Goal: Task Accomplishment & Management: Use online tool/utility

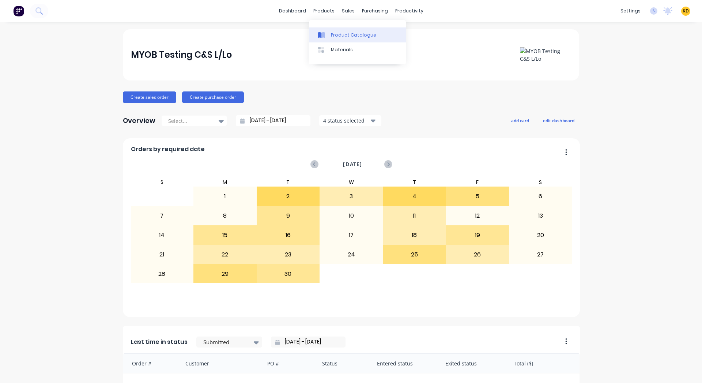
click at [342, 35] on div "Product Catalogue" at bounding box center [353, 35] width 45 height 7
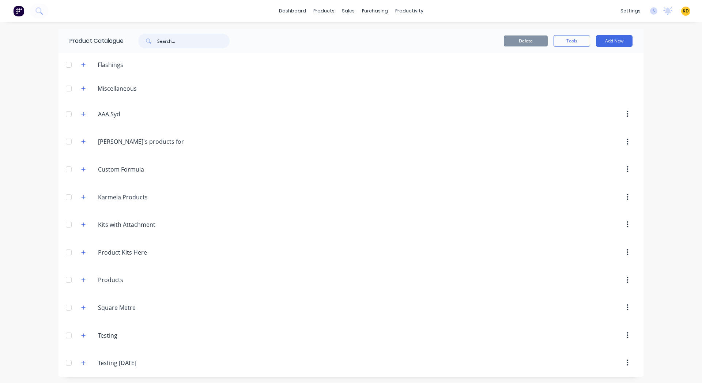
click at [174, 39] on input "text" at bounding box center [193, 41] width 72 height 15
type input "kits"
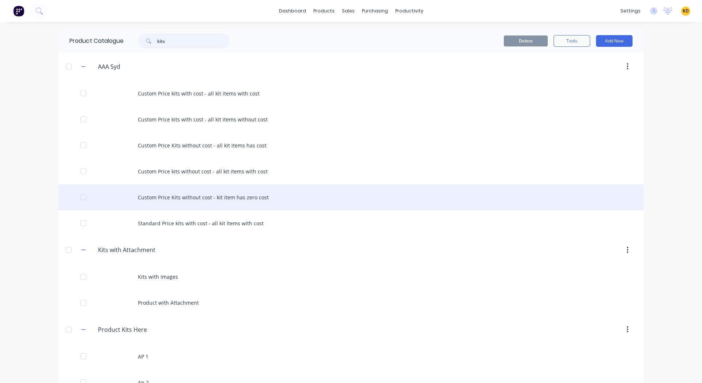
scroll to position [358, 0]
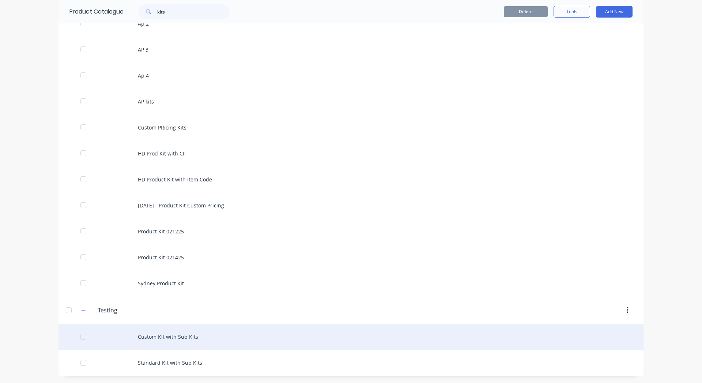
click at [200, 342] on div "Custom Kit with Sub Kits" at bounding box center [350, 336] width 585 height 26
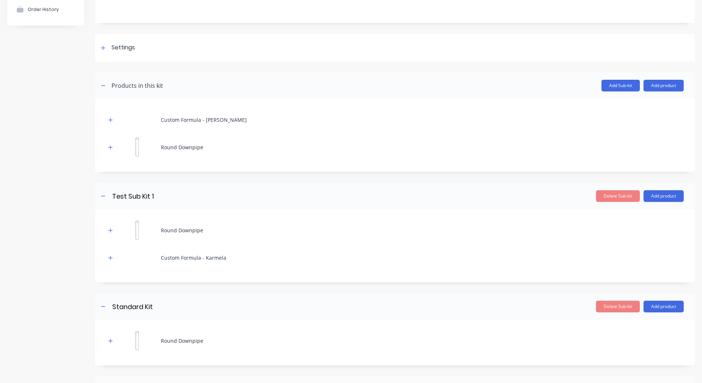
scroll to position [45, 0]
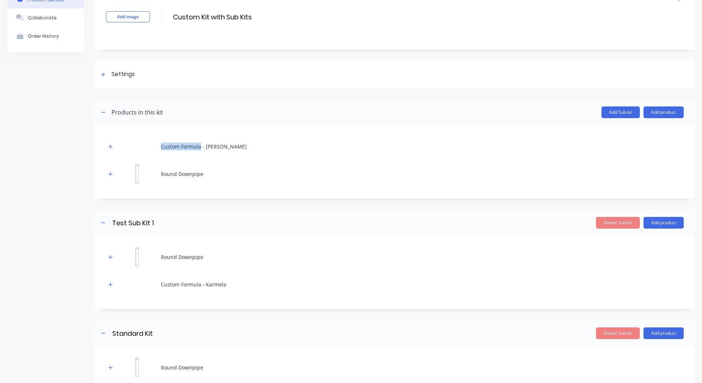
drag, startPoint x: 156, startPoint y: 147, endPoint x: 201, endPoint y: 145, distance: 44.6
click at [201, 145] on div "Custom Formula - [PERSON_NAME]" at bounding box center [394, 146] width 577 height 20
copy div "Custom Formula"
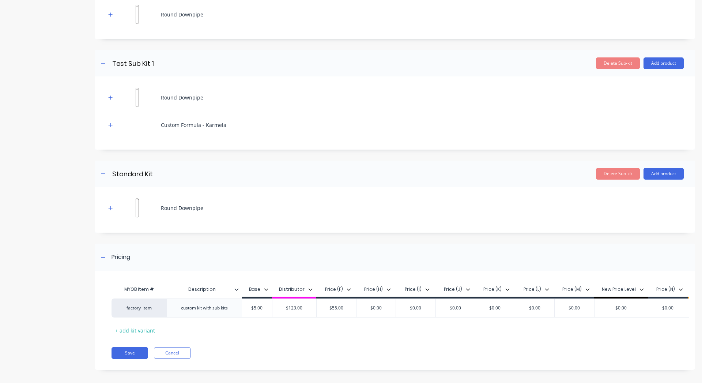
scroll to position [215, 0]
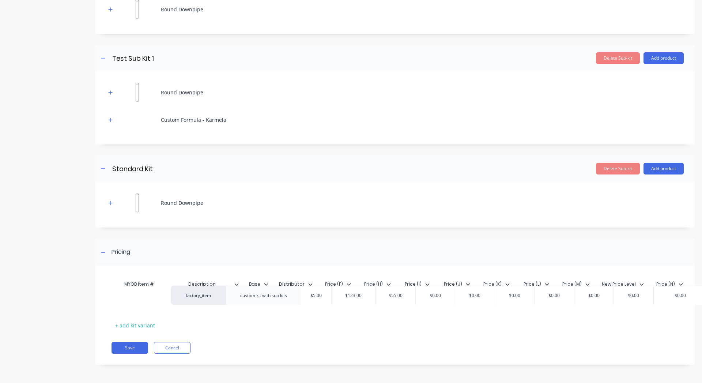
drag, startPoint x: 170, startPoint y: 296, endPoint x: 190, endPoint y: 294, distance: 20.6
click at [190, 294] on div "factory_item custom kit with sub kits $5.00 $123.00 $55.00 $0.00 $0.00 $0.00 $0…" at bounding box center [391, 302] width 560 height 19
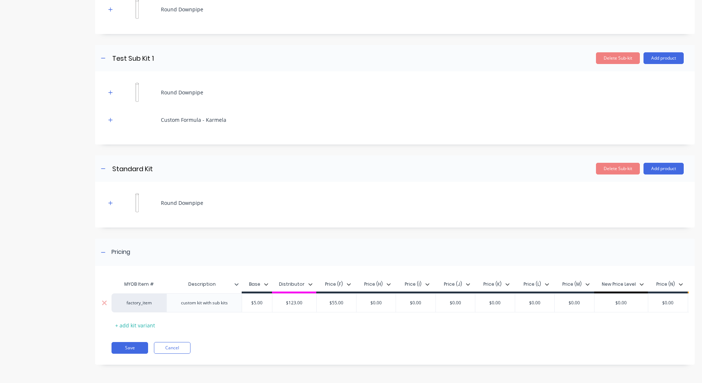
click at [204, 298] on div "custom kit with sub kits" at bounding box center [204, 302] width 58 height 9
copy div "custom kit with sub kits"
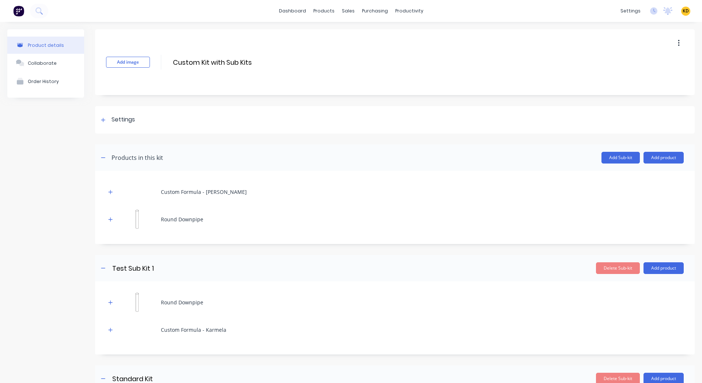
click at [682, 12] on span "KD" at bounding box center [685, 11] width 6 height 7
click at [626, 95] on button "Sign out" at bounding box center [640, 91] width 97 height 15
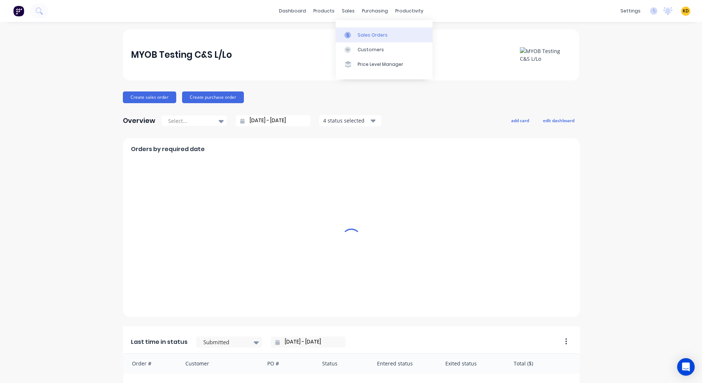
click at [369, 35] on div "Sales Orders" at bounding box center [372, 35] width 30 height 7
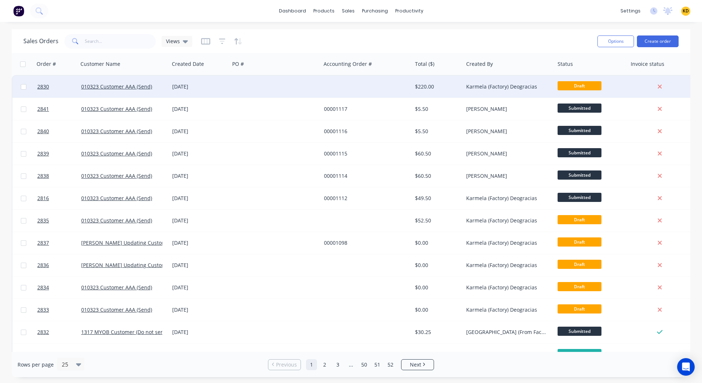
click at [302, 85] on div at bounding box center [274, 87] width 91 height 22
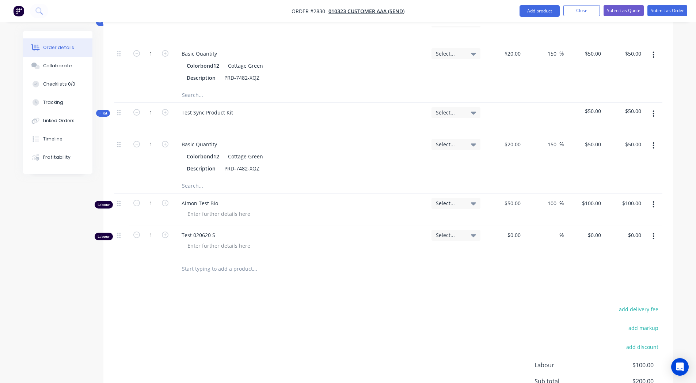
scroll to position [415, 0]
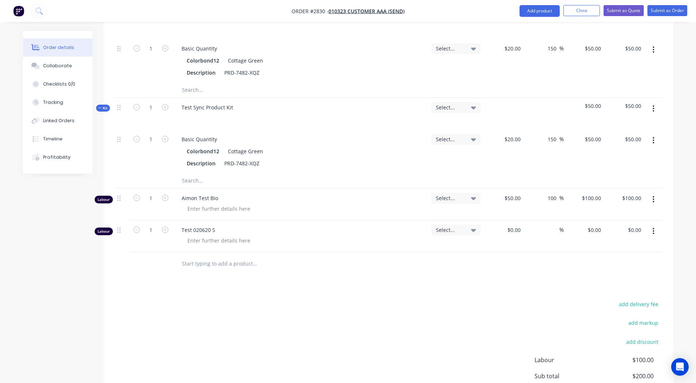
click at [217, 256] on input "text" at bounding box center [255, 263] width 146 height 15
paste input "Custom Formula"
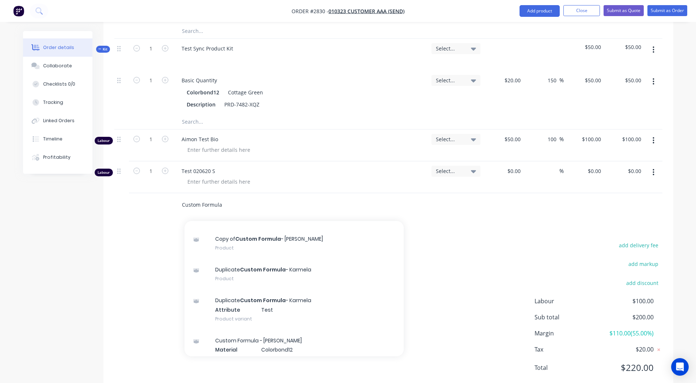
scroll to position [73, 0]
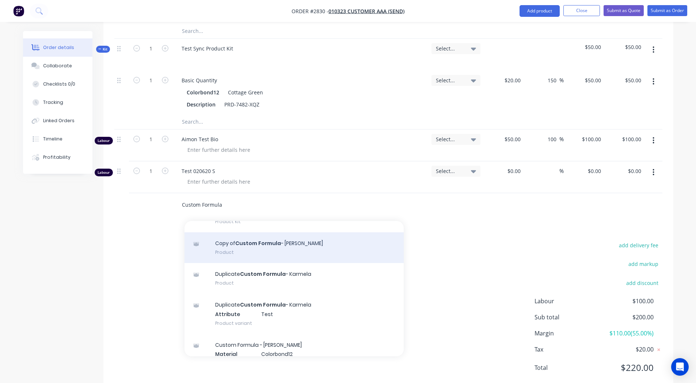
type input "Custom Formula"
click at [266, 232] on div "Copy of Custom Formula - [PERSON_NAME] Product" at bounding box center [294, 247] width 219 height 31
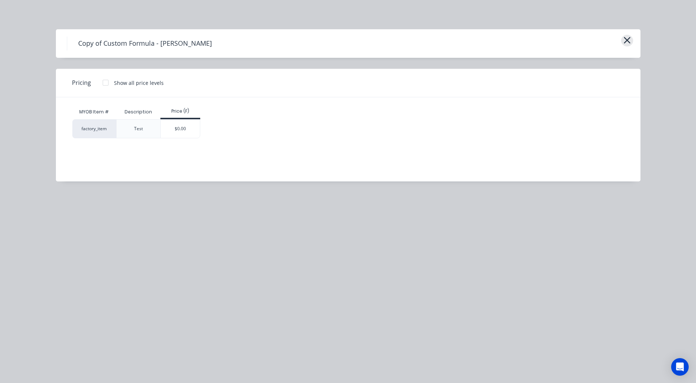
click at [624, 39] on icon "button" at bounding box center [627, 40] width 8 height 10
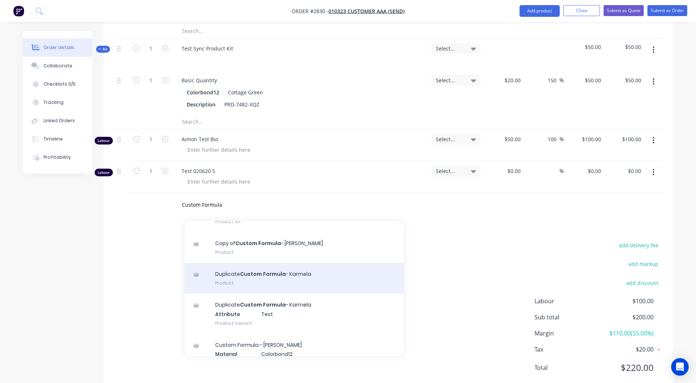
scroll to position [0, 0]
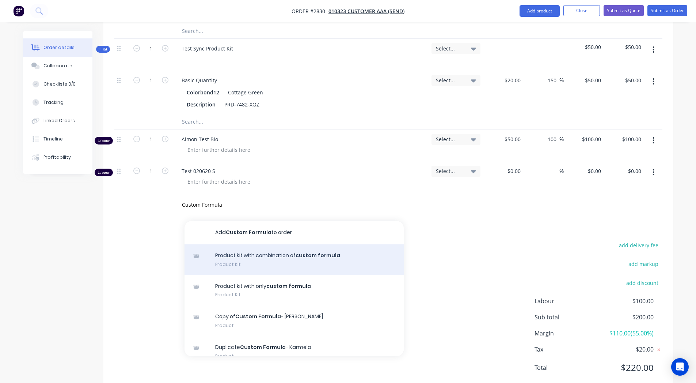
click at [305, 244] on div "Product kit with combination of custom formula Product Kit" at bounding box center [294, 259] width 219 height 31
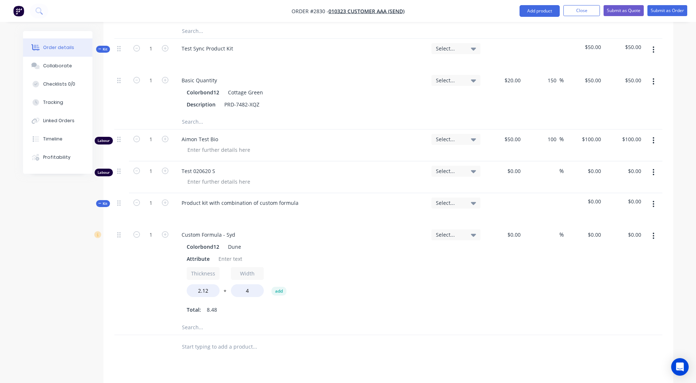
click at [208, 339] on input "text" at bounding box center [255, 346] width 146 height 15
paste input "custom kit with sub kits"
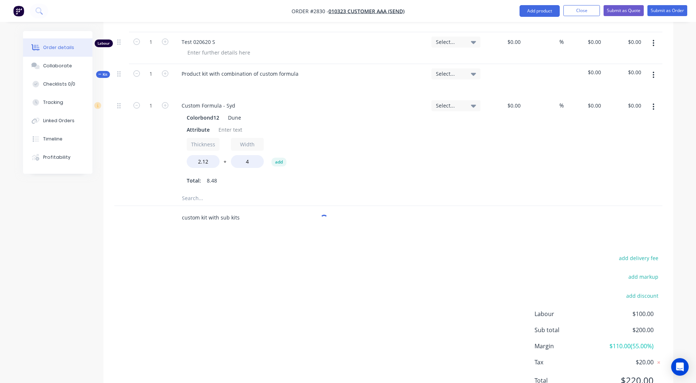
scroll to position [615, 0]
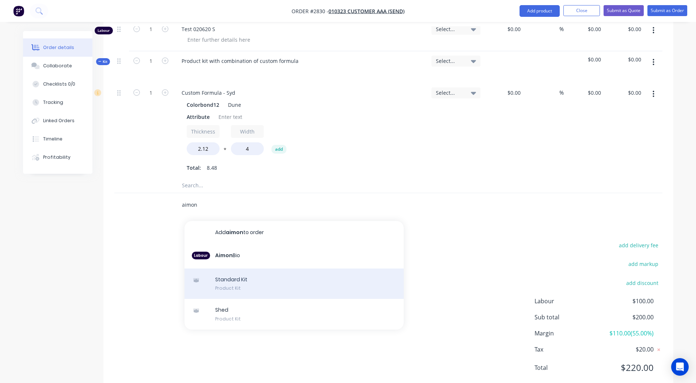
type input "aimon"
click at [249, 268] on div "Standard Kit Product Kit" at bounding box center [294, 283] width 219 height 31
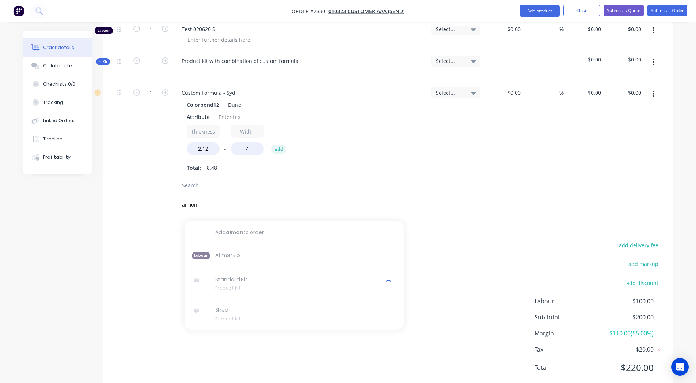
click at [140, 240] on div "add delivery fee add markup add discount Labour $100.00 Sub total $200.00 Margi…" at bounding box center [388, 310] width 548 height 141
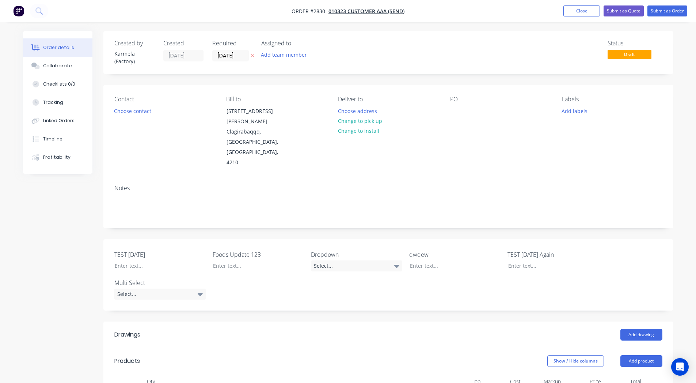
scroll to position [615, 0]
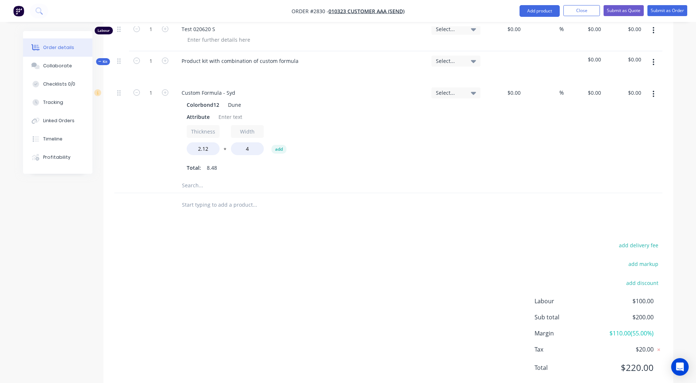
click at [220, 197] on input "text" at bounding box center [255, 204] width 146 height 15
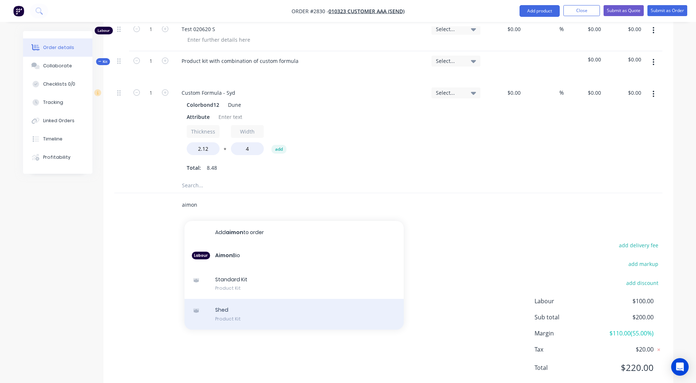
type input "aimon"
click at [252, 299] on div "Shed Product Kit" at bounding box center [294, 314] width 219 height 31
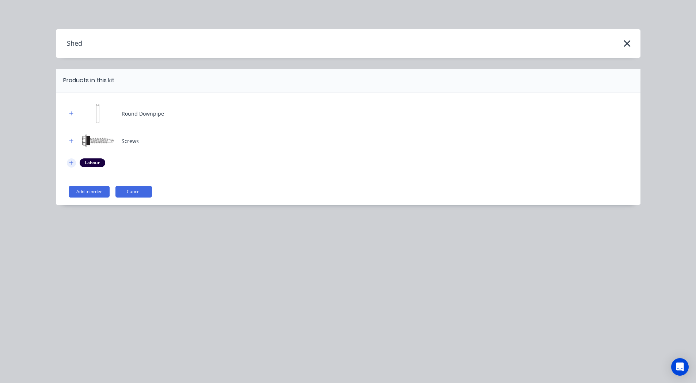
click at [70, 163] on icon "button" at bounding box center [71, 162] width 4 height 5
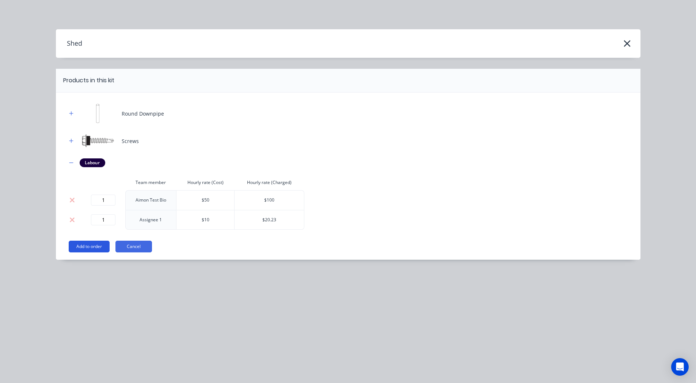
click at [81, 245] on button "Add to order" at bounding box center [89, 246] width 41 height 12
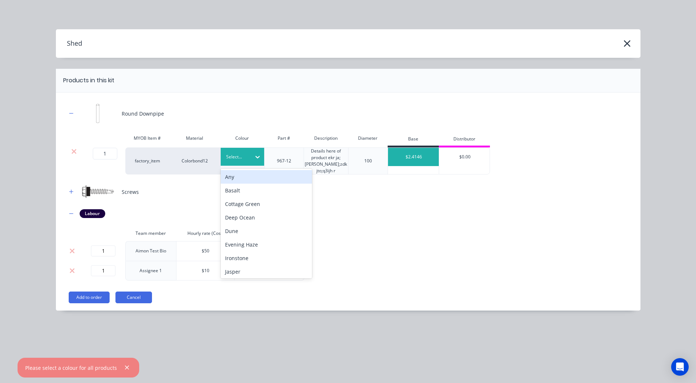
click at [250, 153] on div "Select..." at bounding box center [236, 156] width 30 height 9
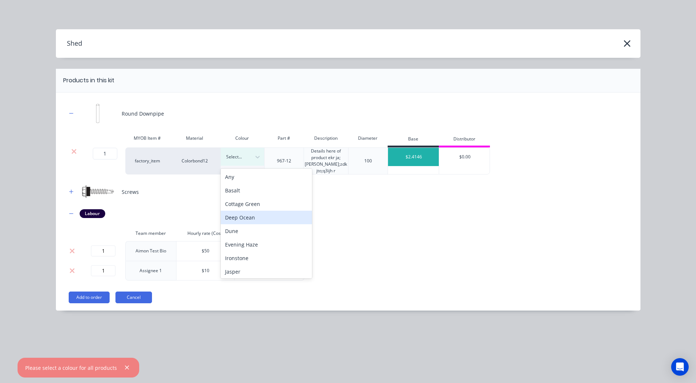
click at [243, 215] on div "Deep Ocean" at bounding box center [266, 217] width 91 height 14
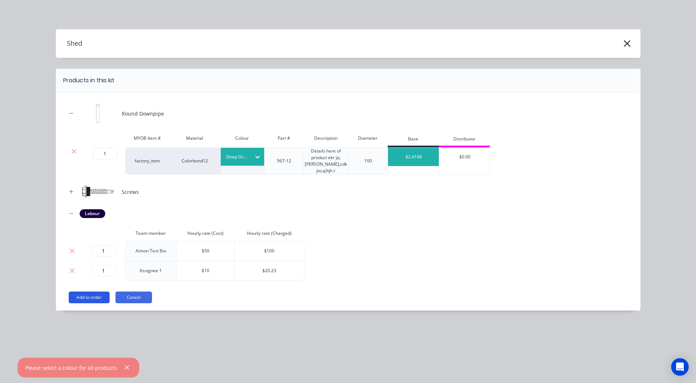
click at [89, 296] on button "Add to order" at bounding box center [89, 297] width 41 height 12
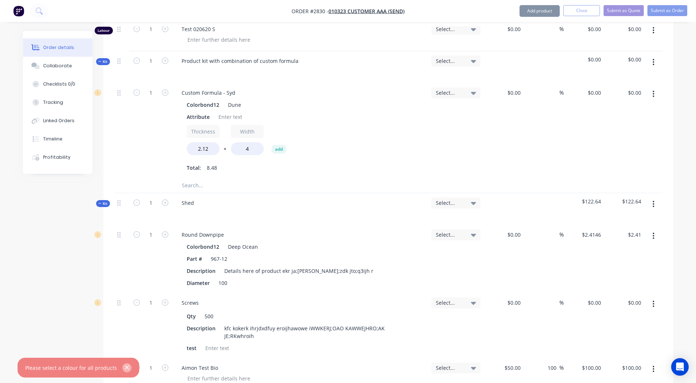
click at [125, 368] on icon "button" at bounding box center [127, 367] width 4 height 4
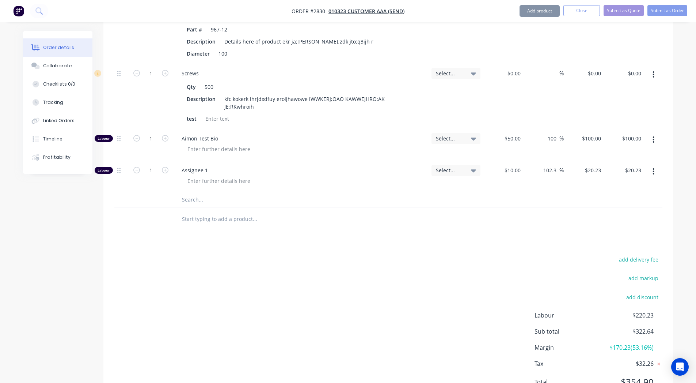
scroll to position [851, 0]
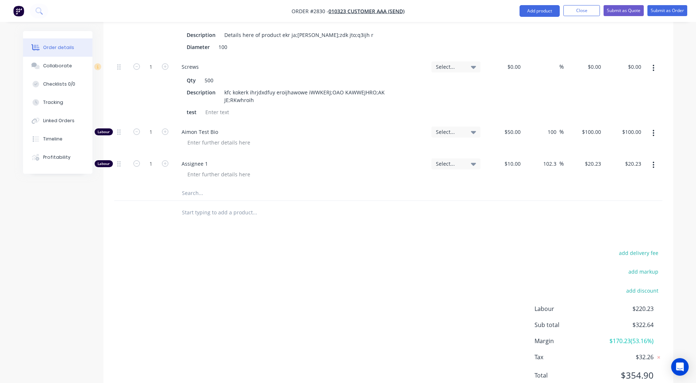
click at [218, 205] on input "text" at bounding box center [255, 212] width 146 height 15
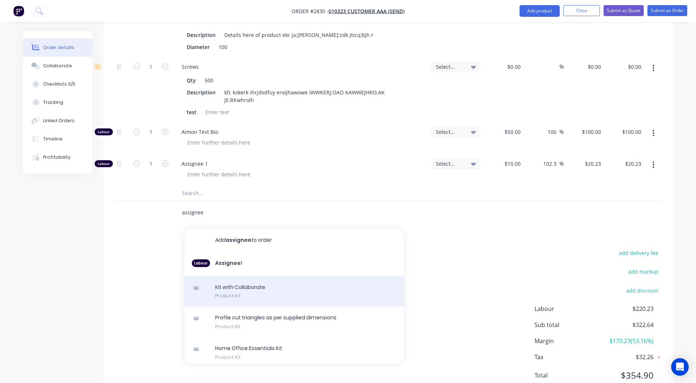
scroll to position [35, 0]
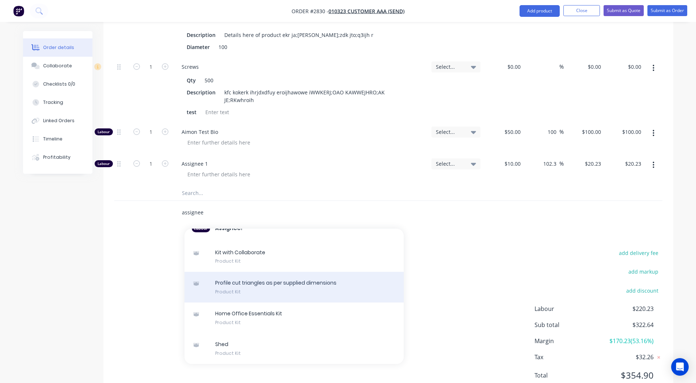
type input "assignee"
click at [254, 271] on div "Profile cut triangles as per supplied dimensions Product Kit" at bounding box center [294, 286] width 219 height 31
